Goal: Navigation & Orientation: Find specific page/section

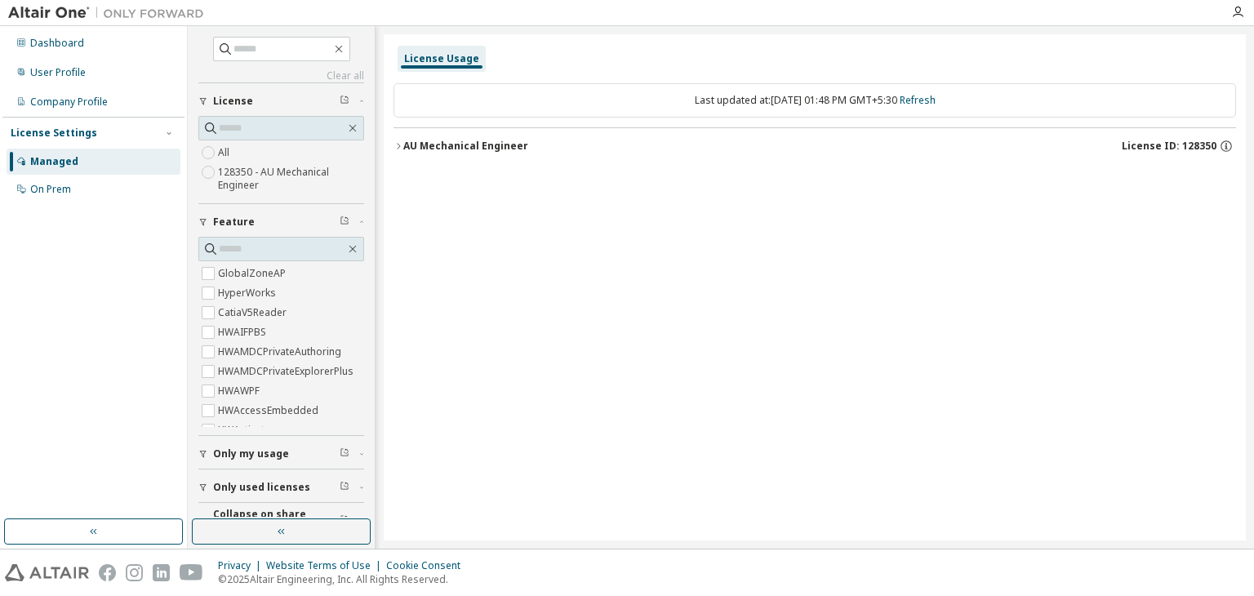
drag, startPoint x: 401, startPoint y: 145, endPoint x: 430, endPoint y: 171, distance: 38.8
click at [401, 145] on icon "button" at bounding box center [398, 146] width 10 height 10
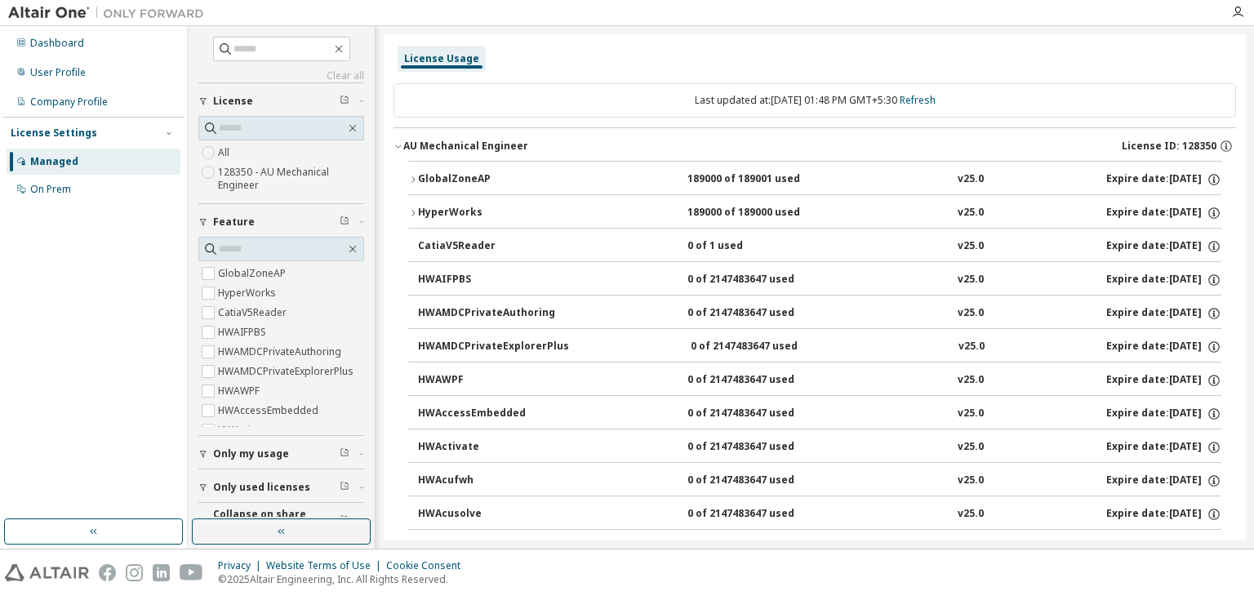
click at [411, 180] on icon "button" at bounding box center [413, 180] width 10 height 10
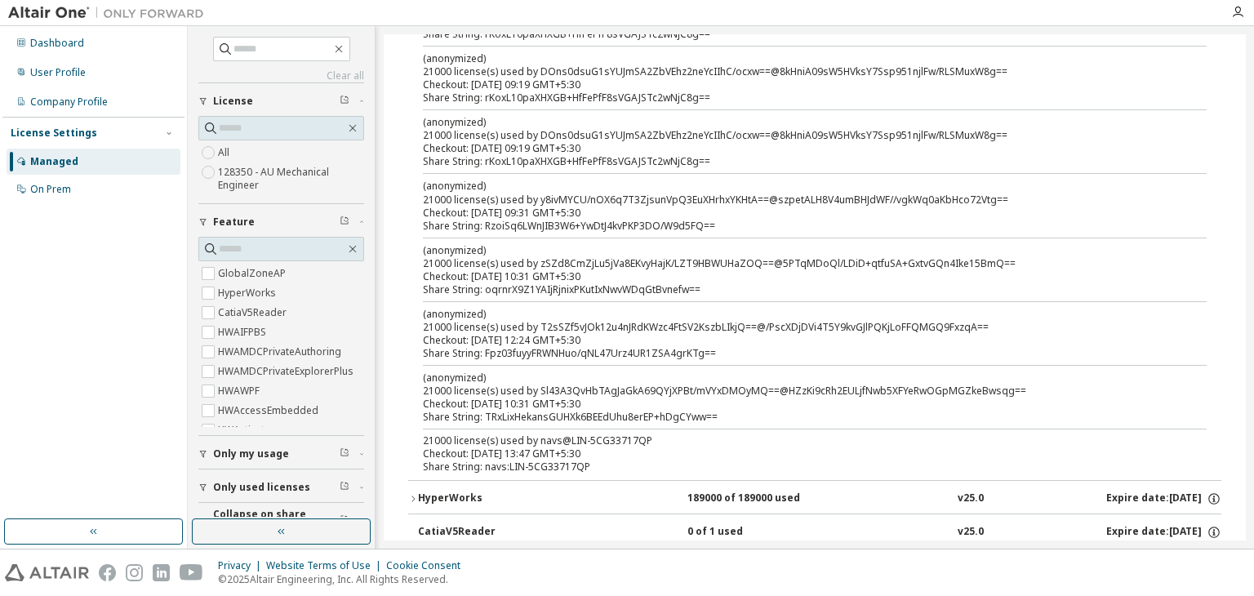
scroll to position [735, 0]
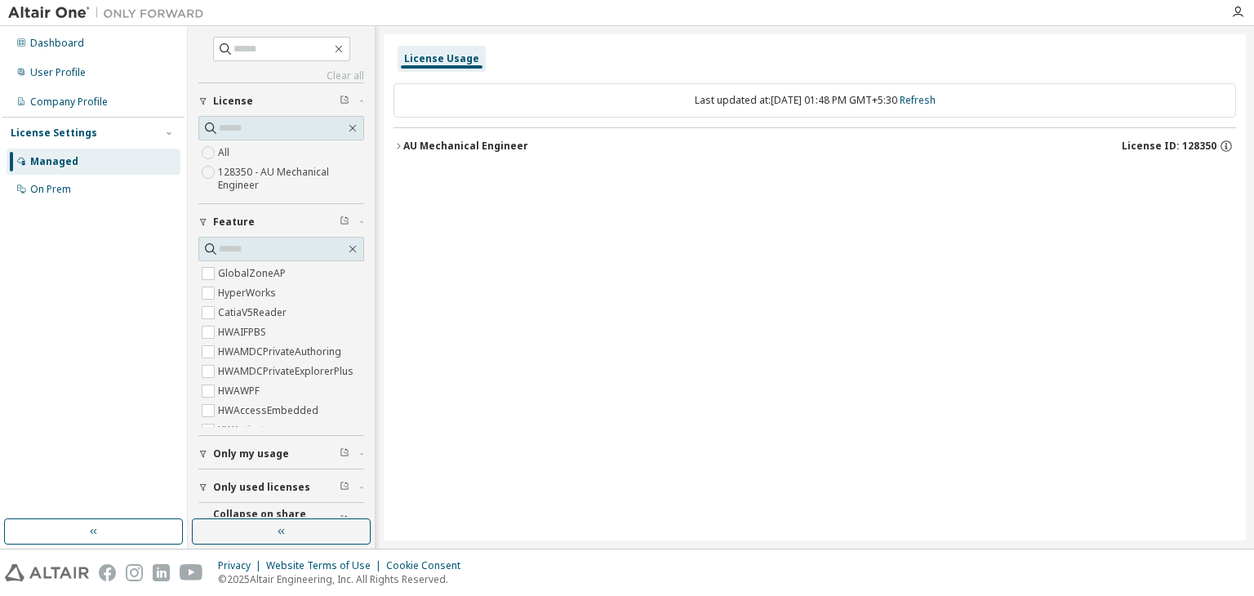
drag, startPoint x: 395, startPoint y: 141, endPoint x: 406, endPoint y: 158, distance: 19.9
click at [395, 142] on icon "button" at bounding box center [398, 146] width 10 height 10
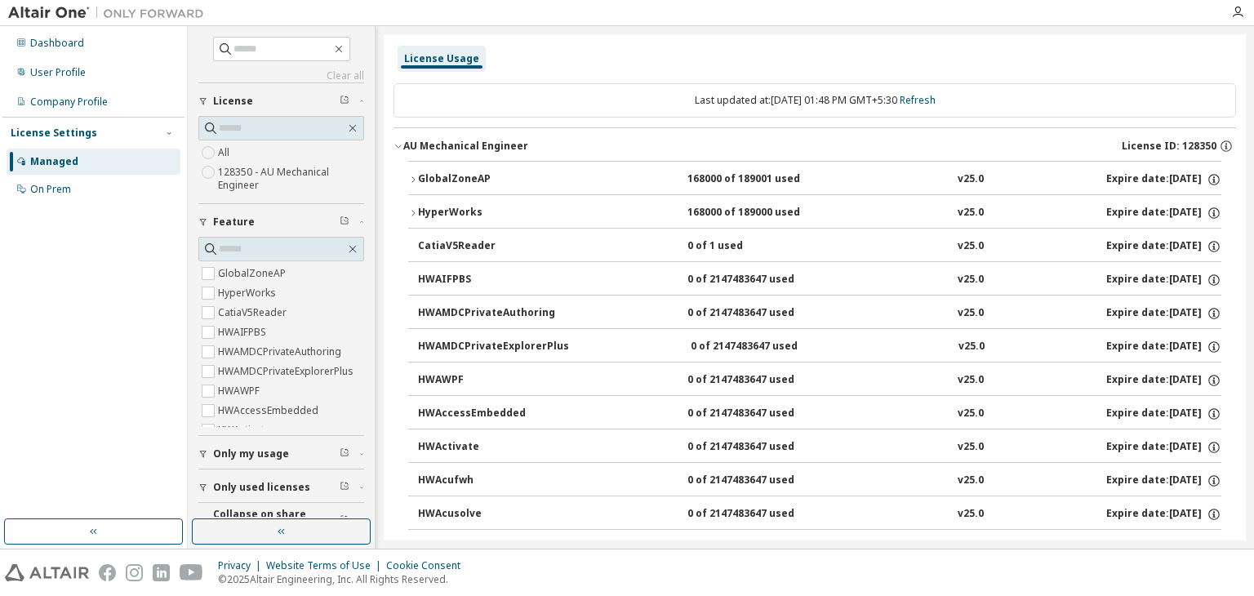
click at [414, 177] on icon "button" at bounding box center [413, 180] width 10 height 10
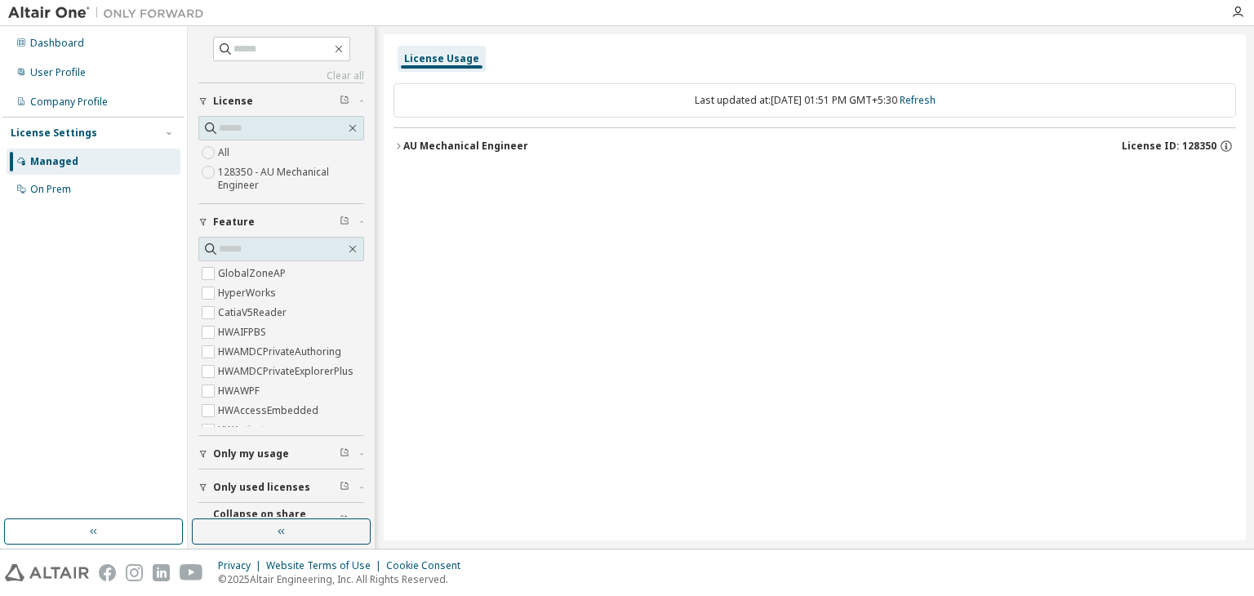
drag, startPoint x: 394, startPoint y: 144, endPoint x: 408, endPoint y: 159, distance: 20.2
click at [397, 143] on icon "button" at bounding box center [398, 146] width 10 height 10
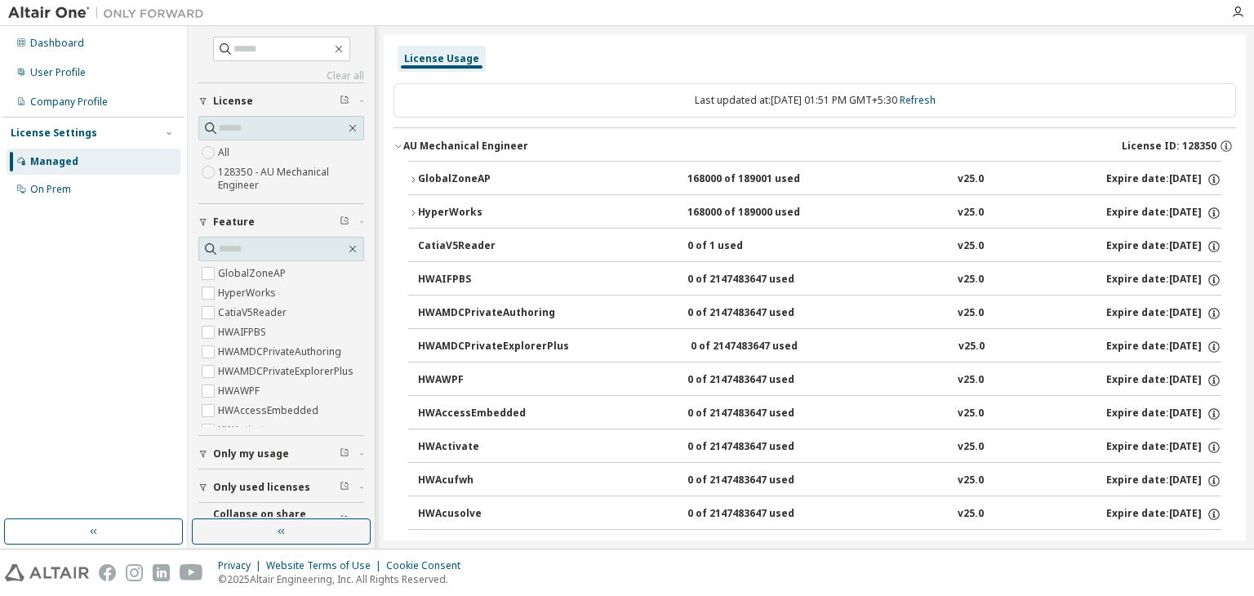
click at [415, 175] on icon "button" at bounding box center [413, 180] width 10 height 10
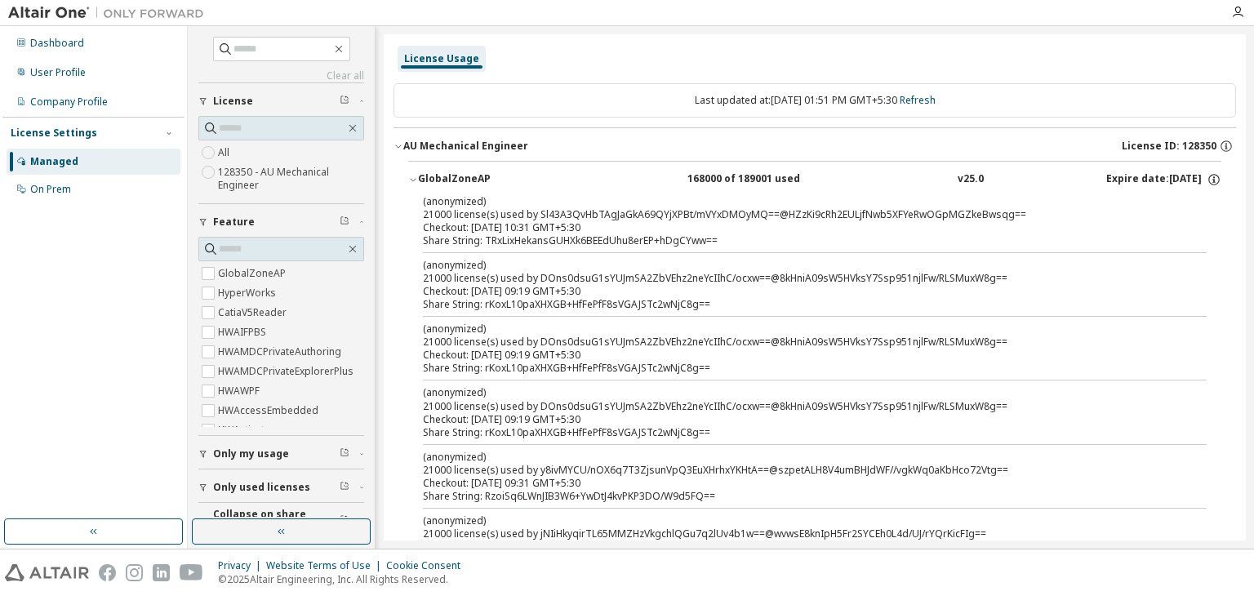
click at [122, 402] on div "Dashboard User Profile Company Profile License Settings Managed On Prem" at bounding box center [93, 273] width 182 height 488
